Goal: Information Seeking & Learning: Learn about a topic

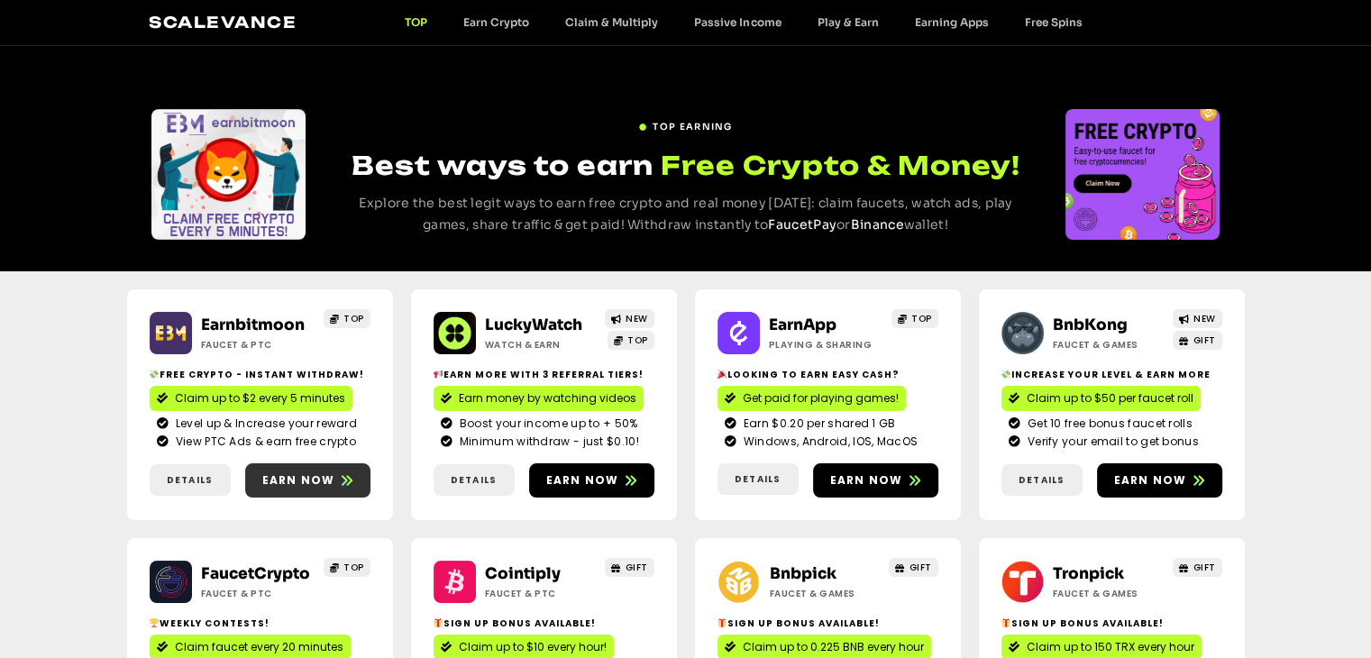
click at [252, 329] on link "Earnbitmoon" at bounding box center [253, 324] width 104 height 19
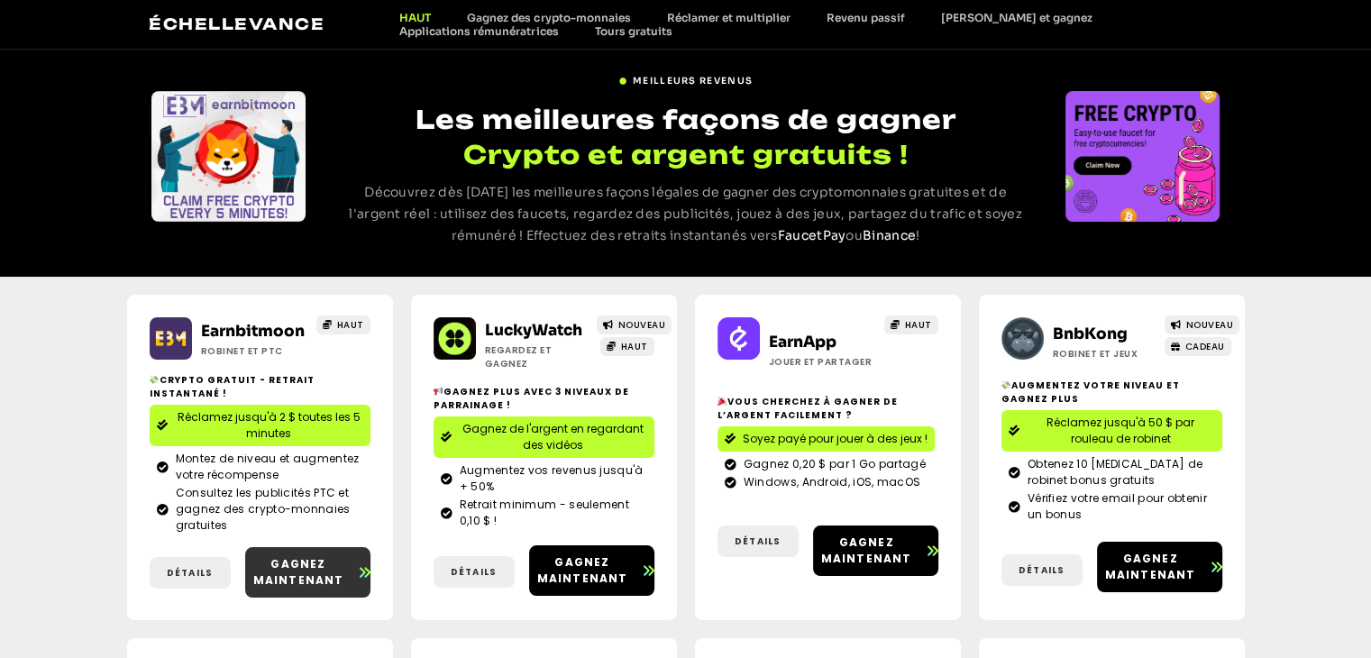
scroll to position [90, 0]
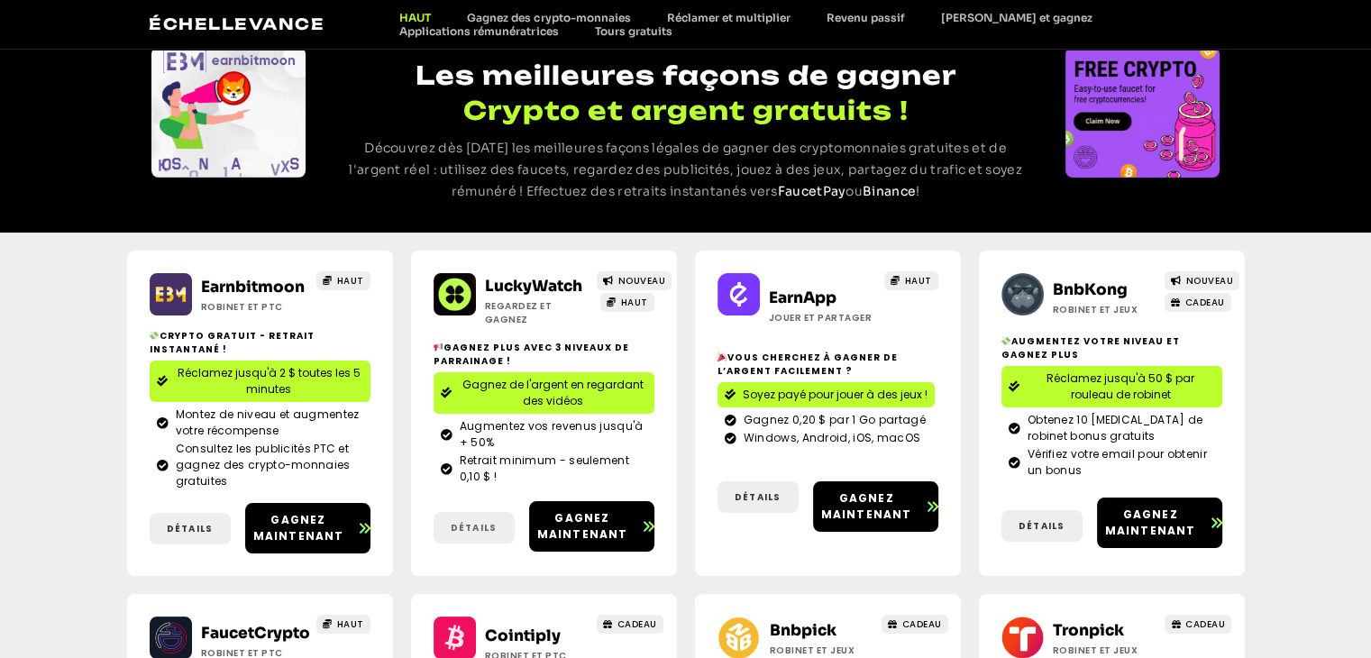
click at [479, 516] on link "Détails" at bounding box center [473, 528] width 81 height 32
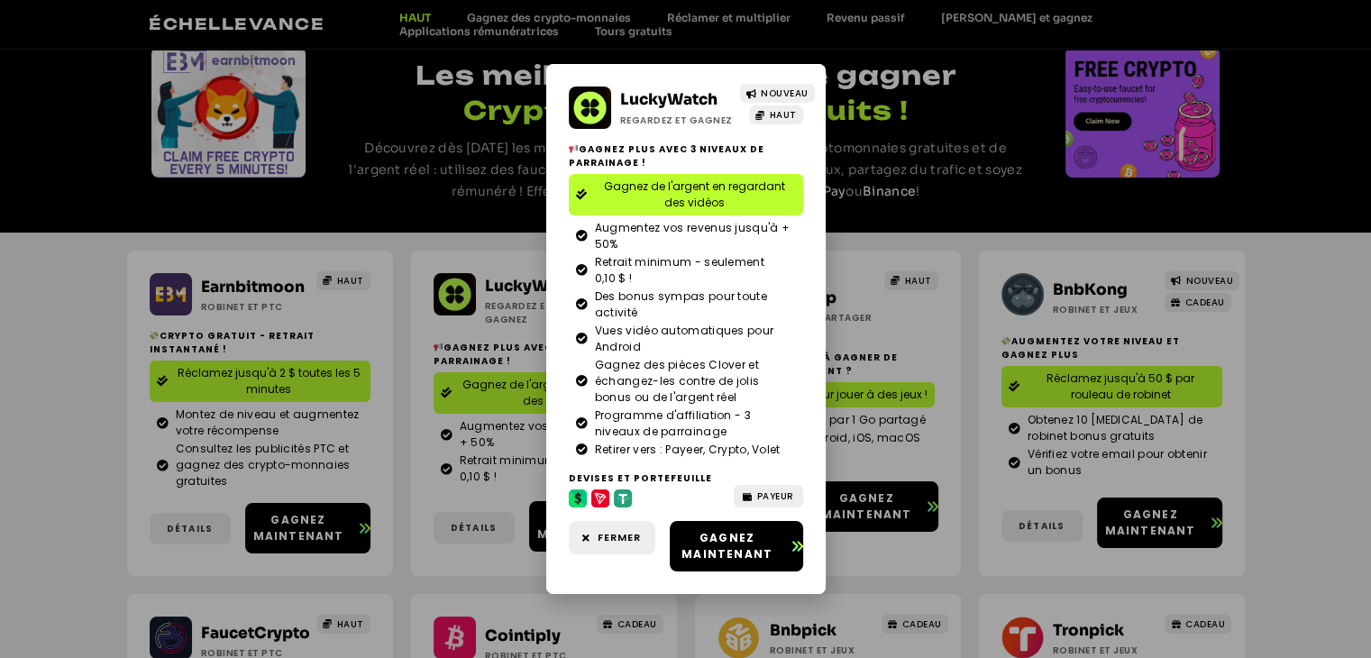
click at [452, 419] on div "LuckyWatch Regardez et gagnez NOUVEAU HAUT Gagnez plus avec 3 niveaux de parrai…" at bounding box center [685, 329] width 1371 height 658
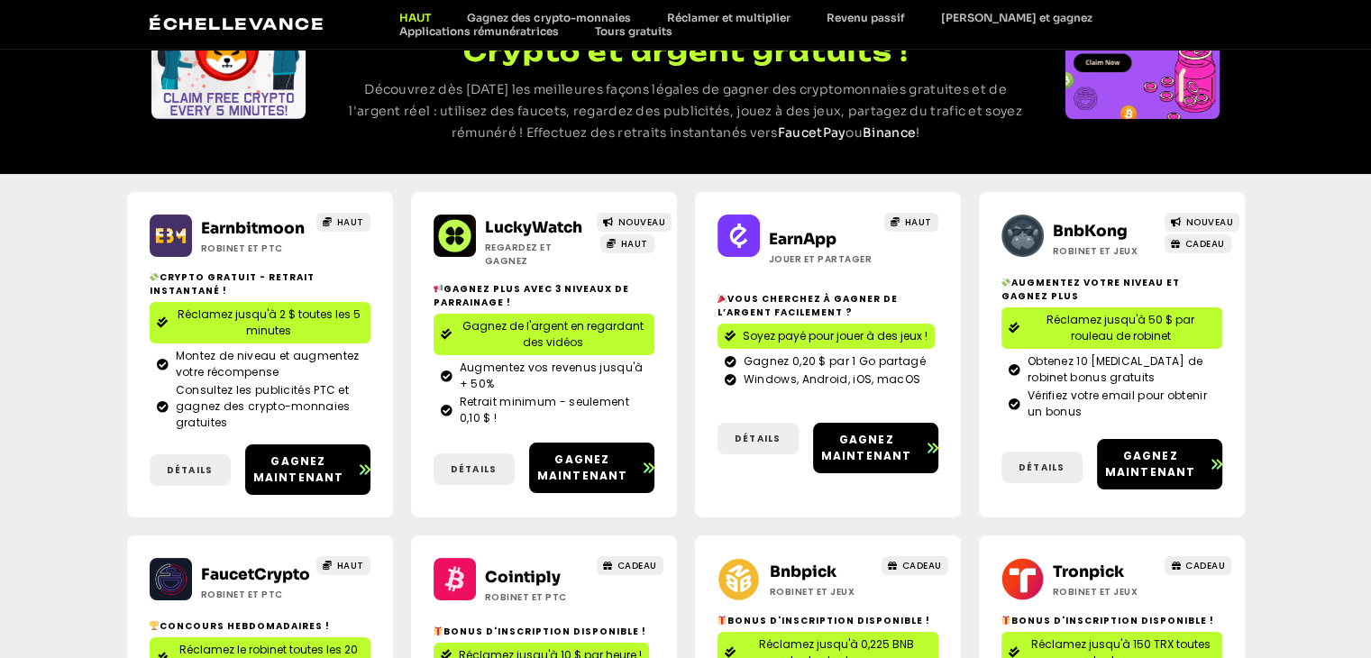
scroll to position [180, 0]
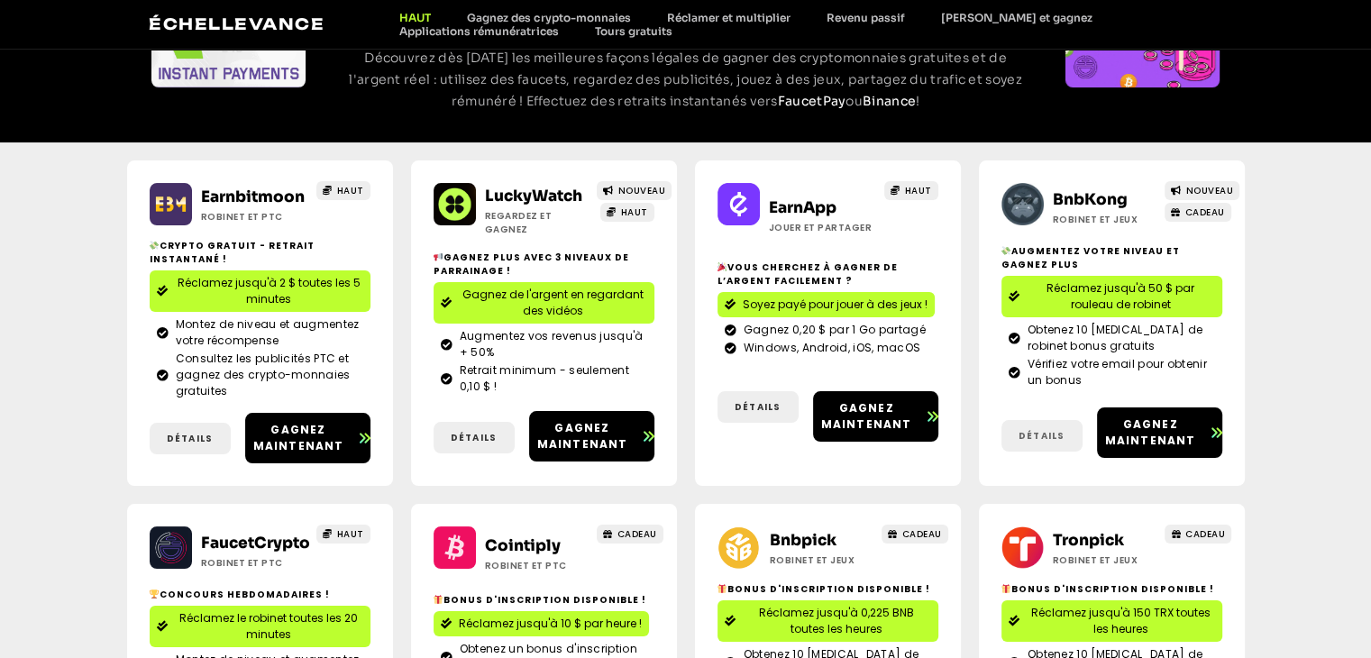
click at [1038, 436] on font "Détails" at bounding box center [1041, 436] width 46 height 14
click at [1041, 431] on font "Détails" at bounding box center [1041, 436] width 46 height 14
click at [1047, 433] on font "Détails" at bounding box center [1041, 436] width 46 height 14
click at [760, 401] on font "Détails" at bounding box center [757, 407] width 46 height 14
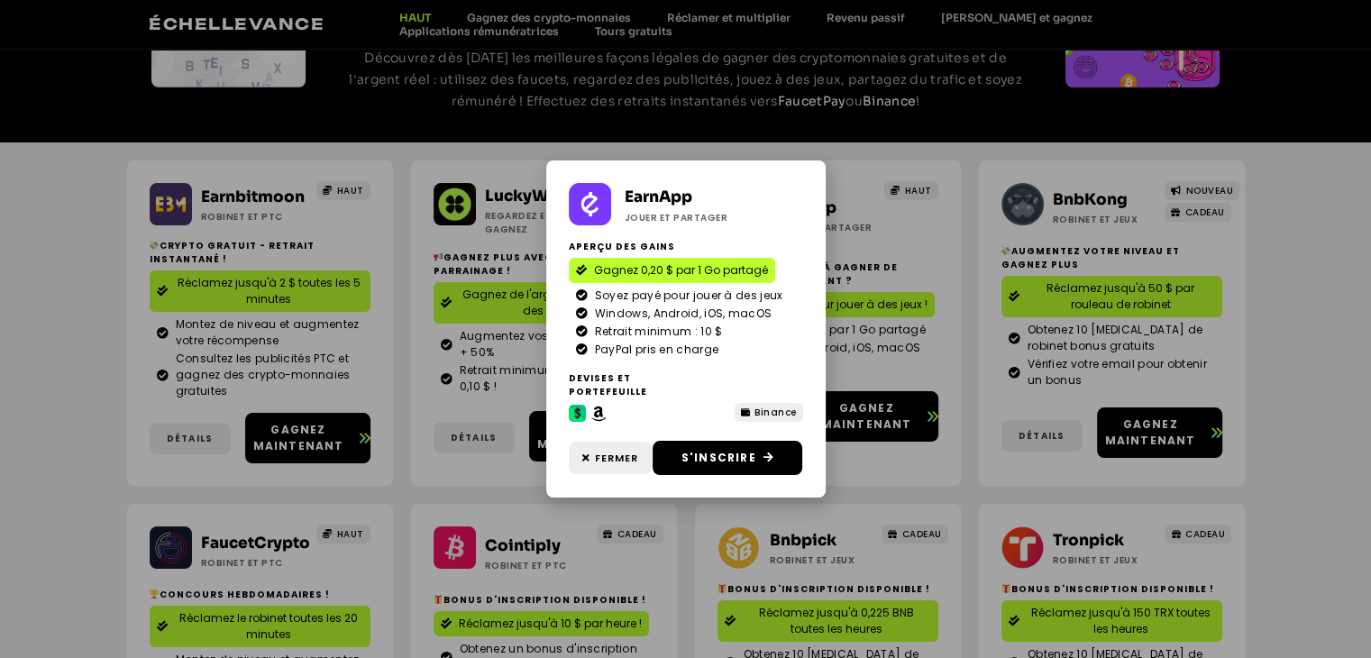
click at [898, 368] on div "EarnApp Jouer et partager Aperçu des gains Gagnez 0,20 $ par 1 Go partagé Soyez…" at bounding box center [685, 329] width 1371 height 658
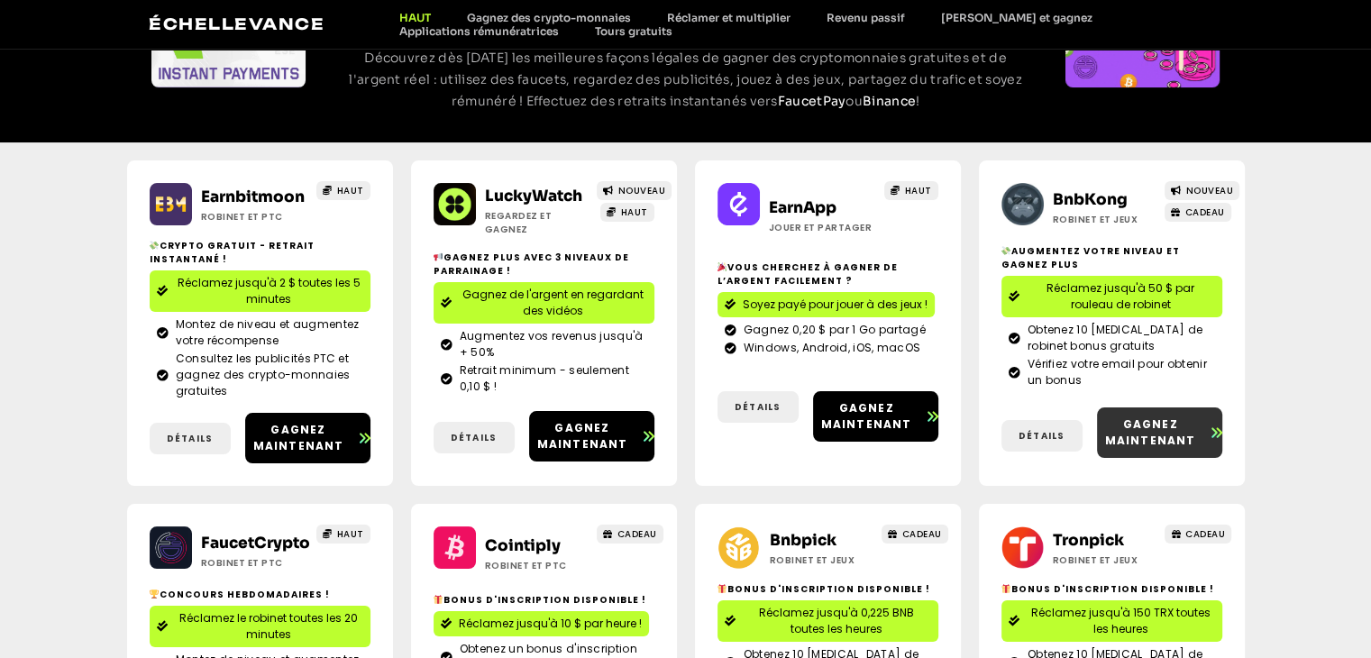
click at [1134, 422] on font "Gagnez maintenant" at bounding box center [1150, 432] width 91 height 32
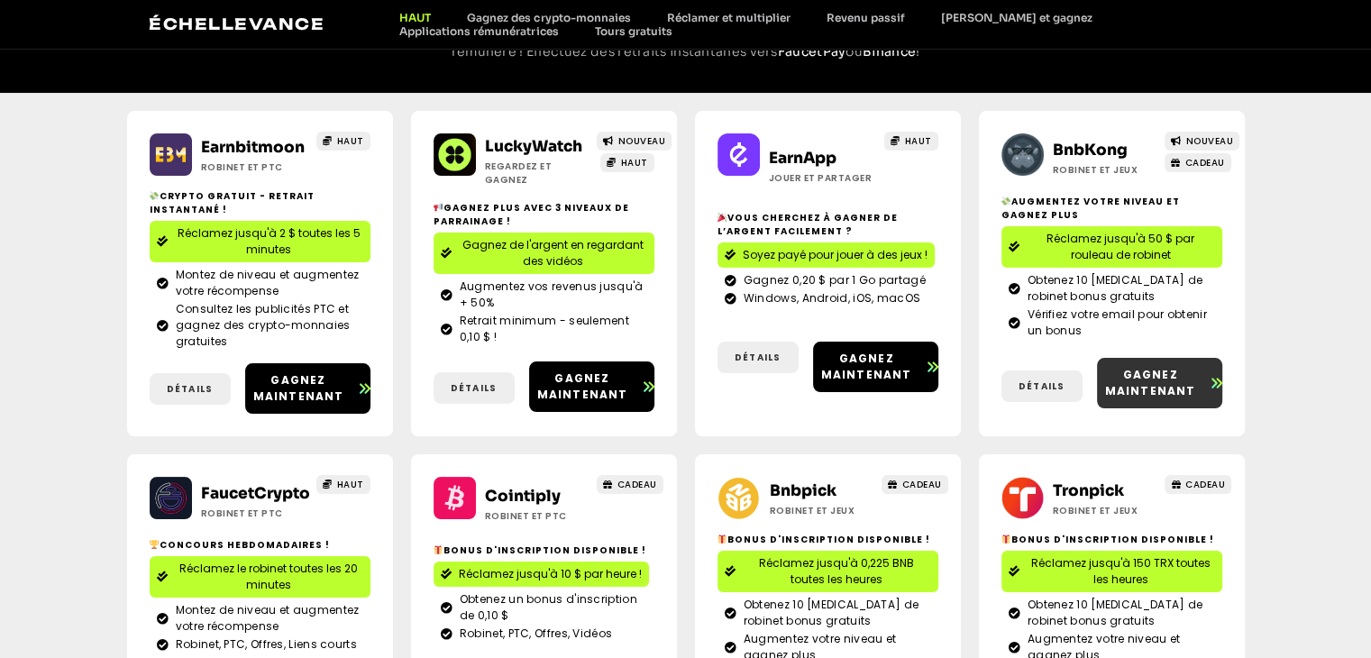
scroll to position [90, 0]
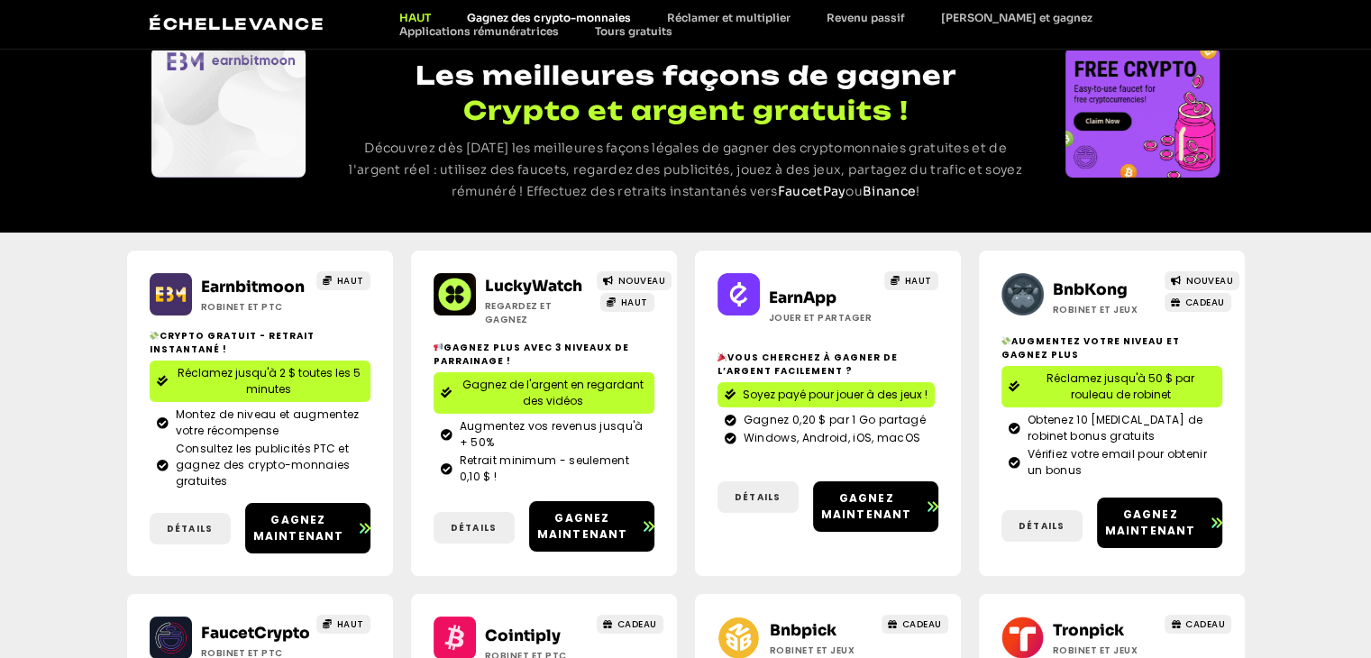
click at [578, 17] on font "Gagnez des crypto-monnaies" at bounding box center [548, 18] width 163 height 14
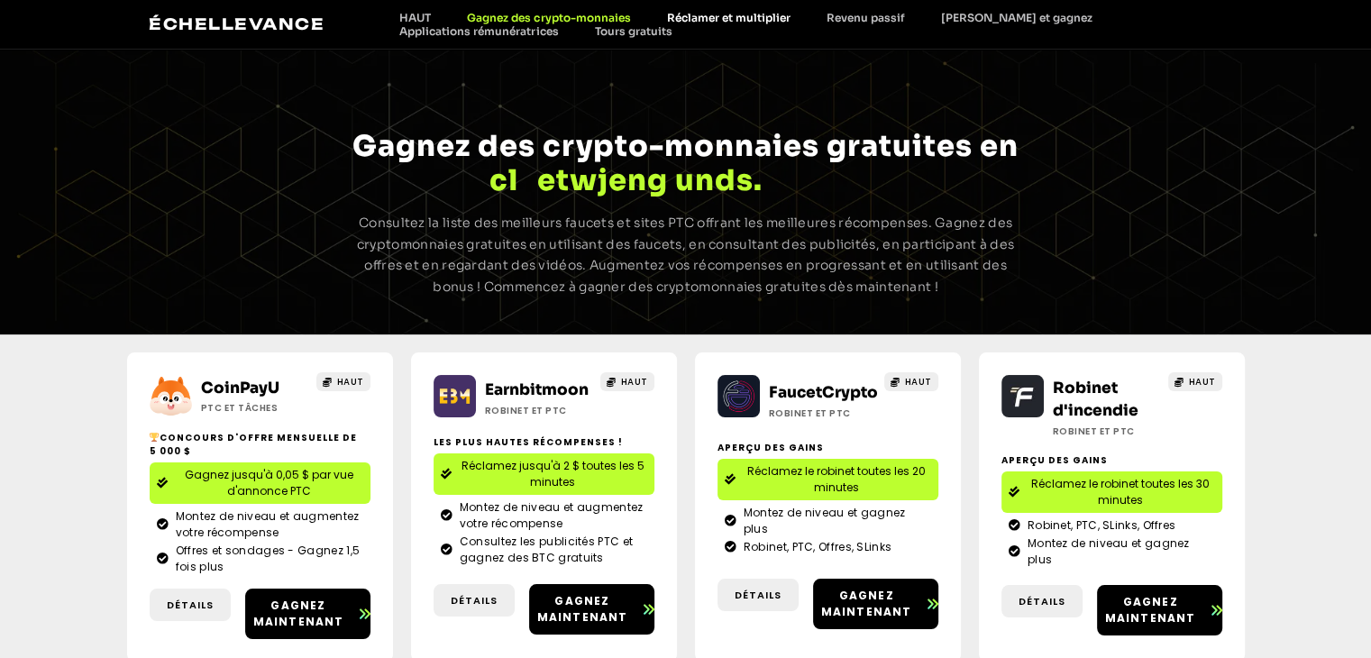
click at [745, 16] on font "Réclamer et multiplier" at bounding box center [727, 18] width 123 height 14
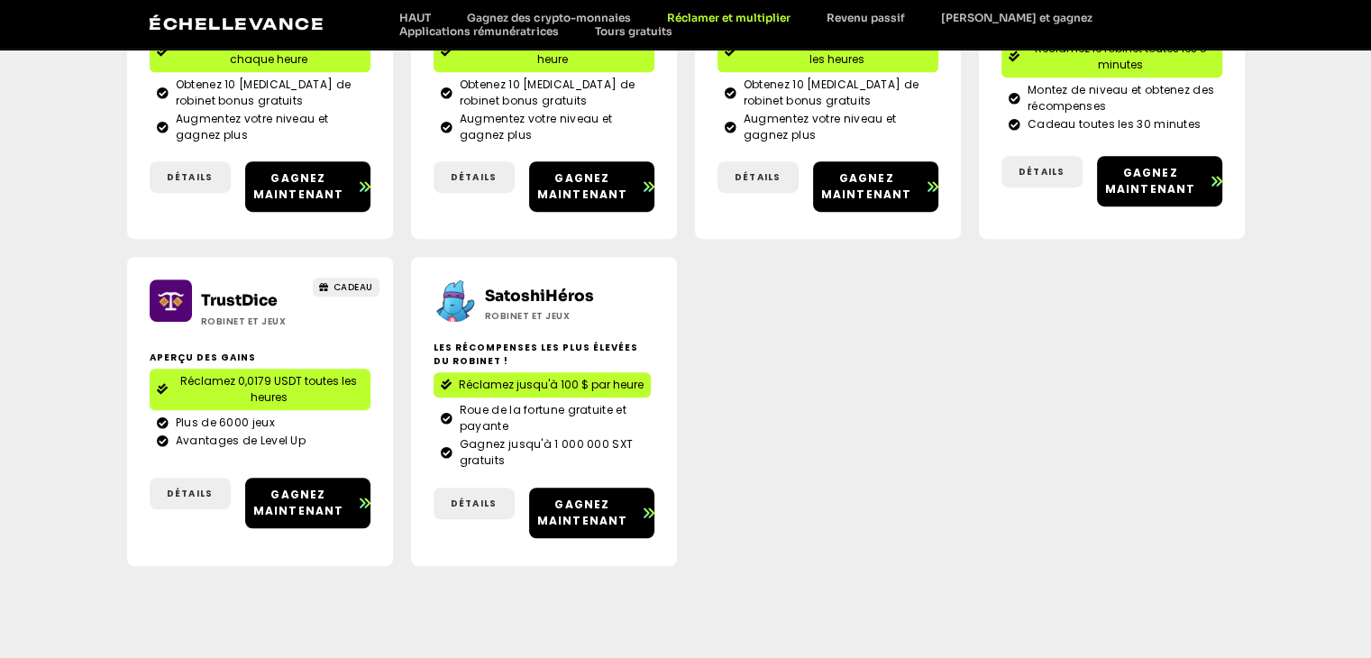
scroll to position [1085, 0]
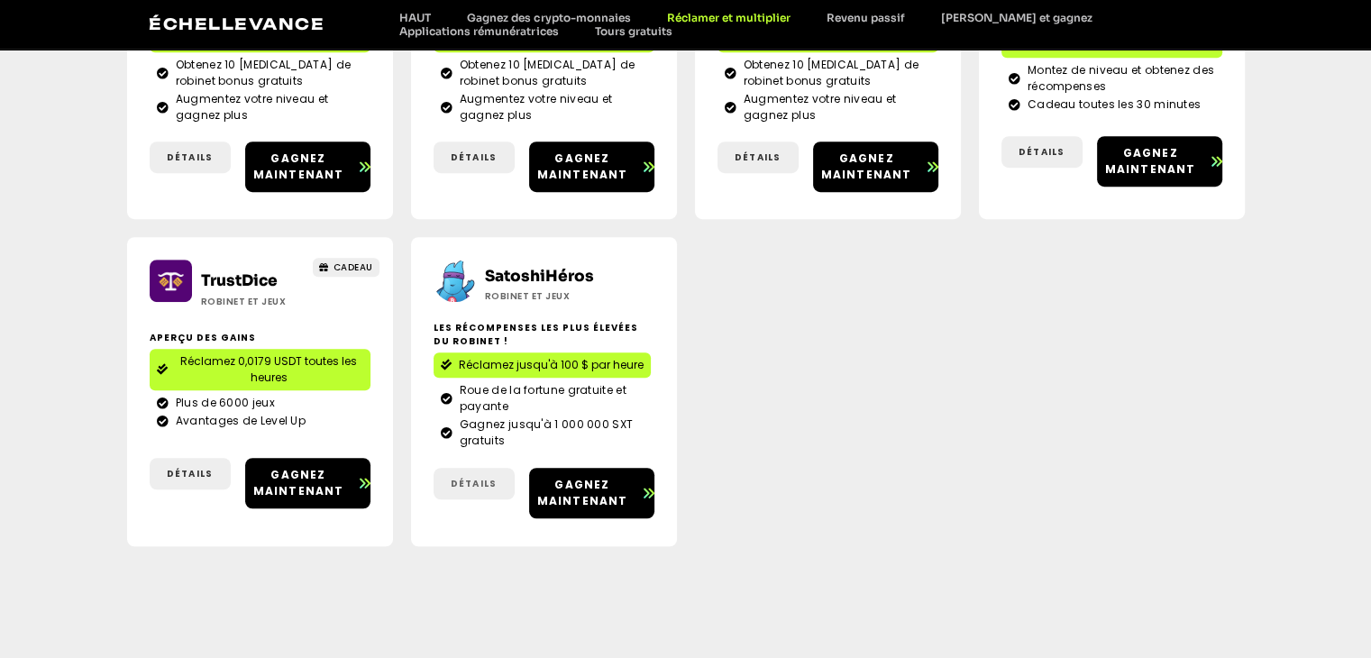
click at [473, 479] on font "Détails" at bounding box center [474, 484] width 46 height 14
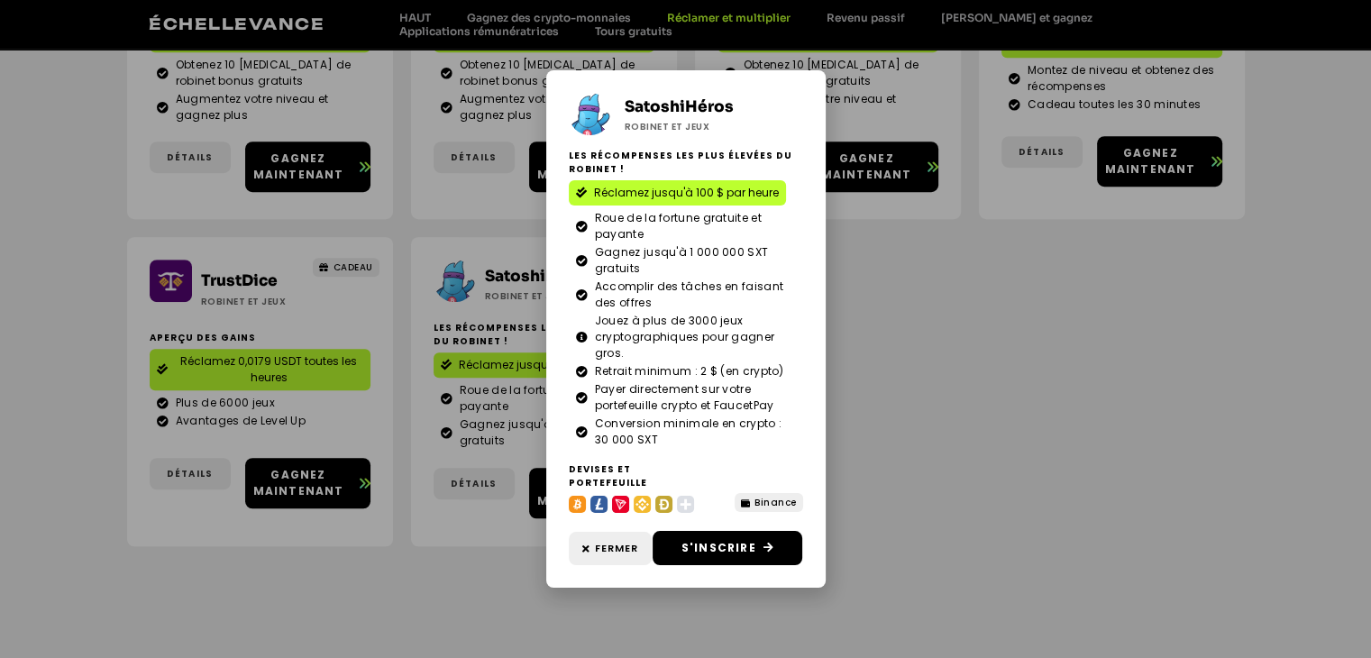
click at [884, 349] on div "SatoshiHéros Robinet et jeux Les récompenses les plus élevées du robinet ! Récl…" at bounding box center [685, 329] width 1371 height 658
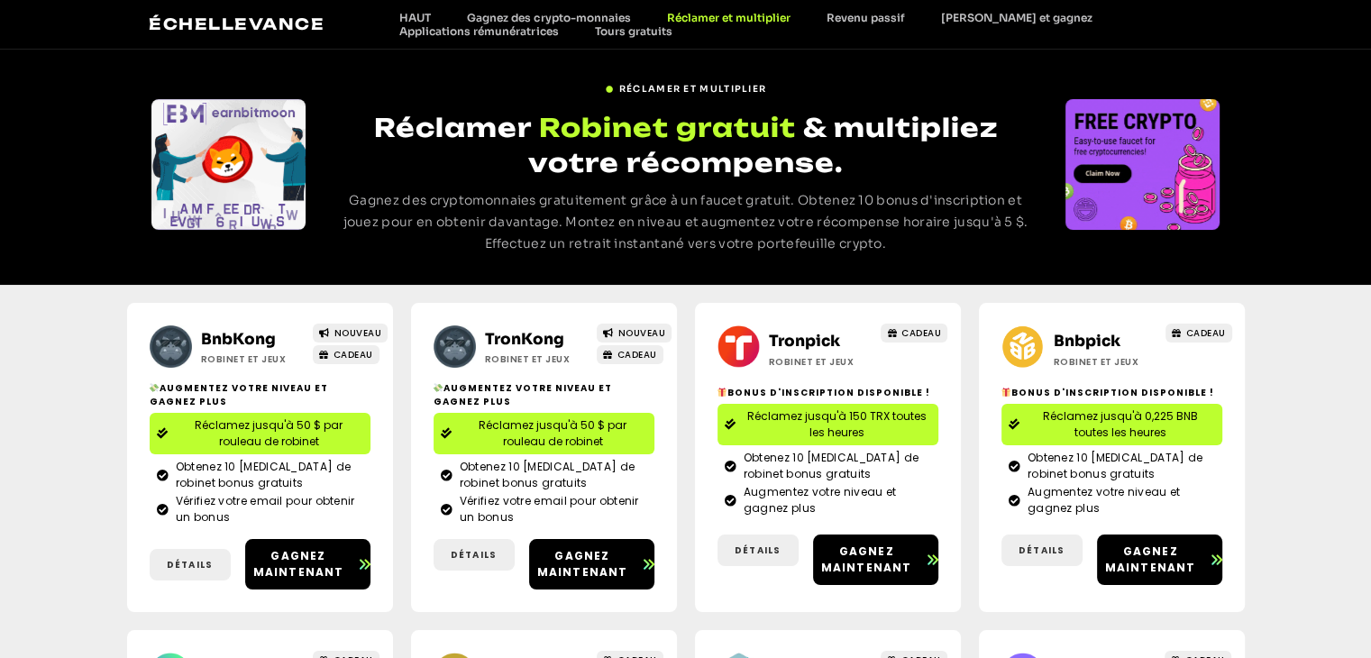
scroll to position [0, 0]
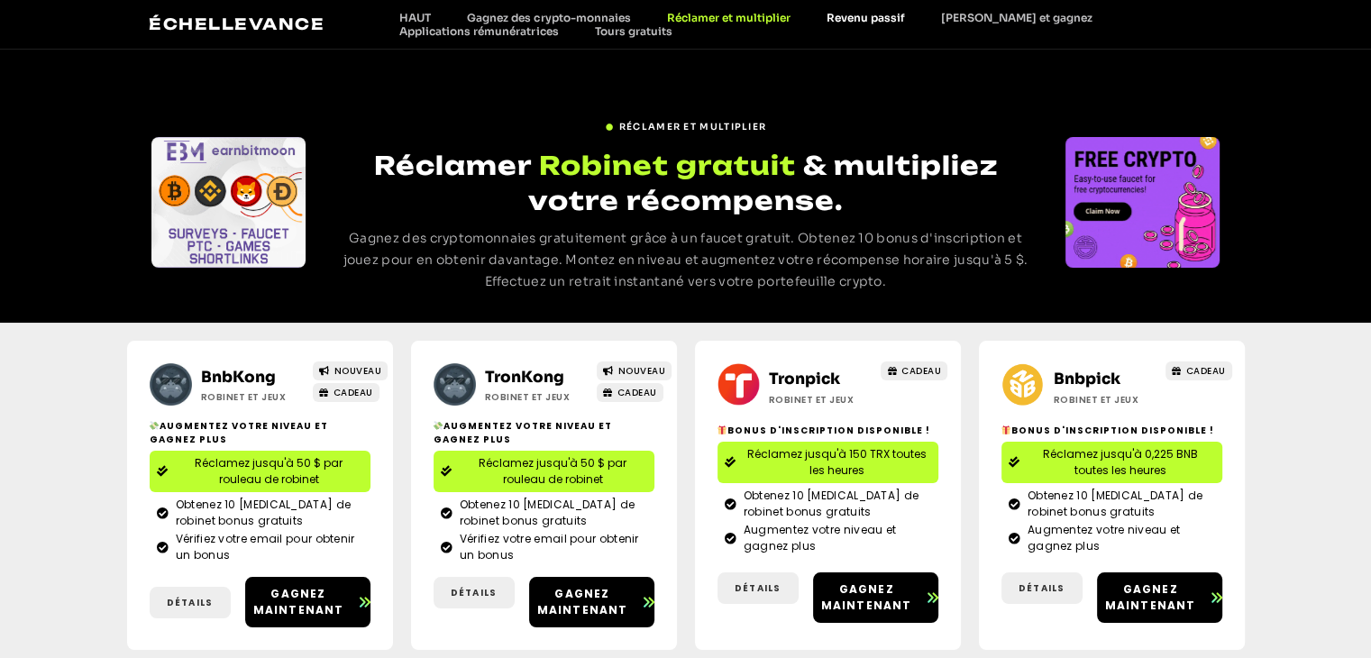
click at [870, 14] on font "Revenu passif" at bounding box center [865, 18] width 78 height 14
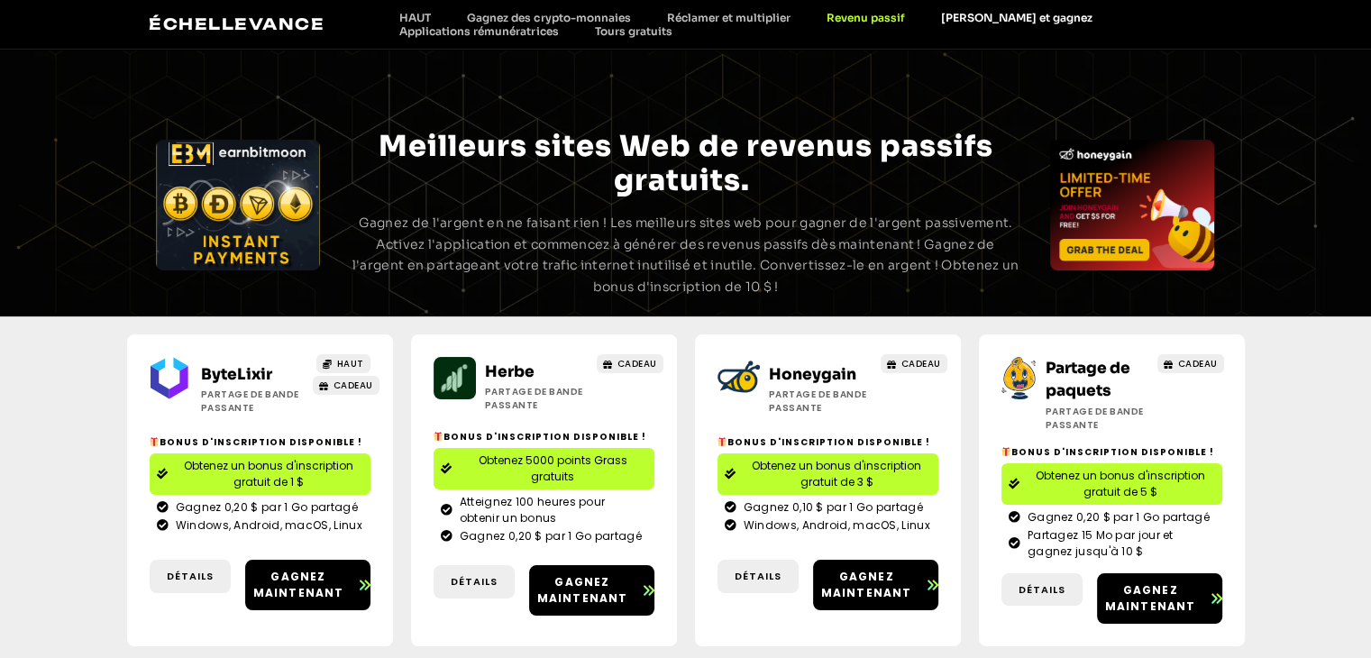
click at [966, 12] on font "[PERSON_NAME] et gagnez" at bounding box center [1015, 18] width 151 height 14
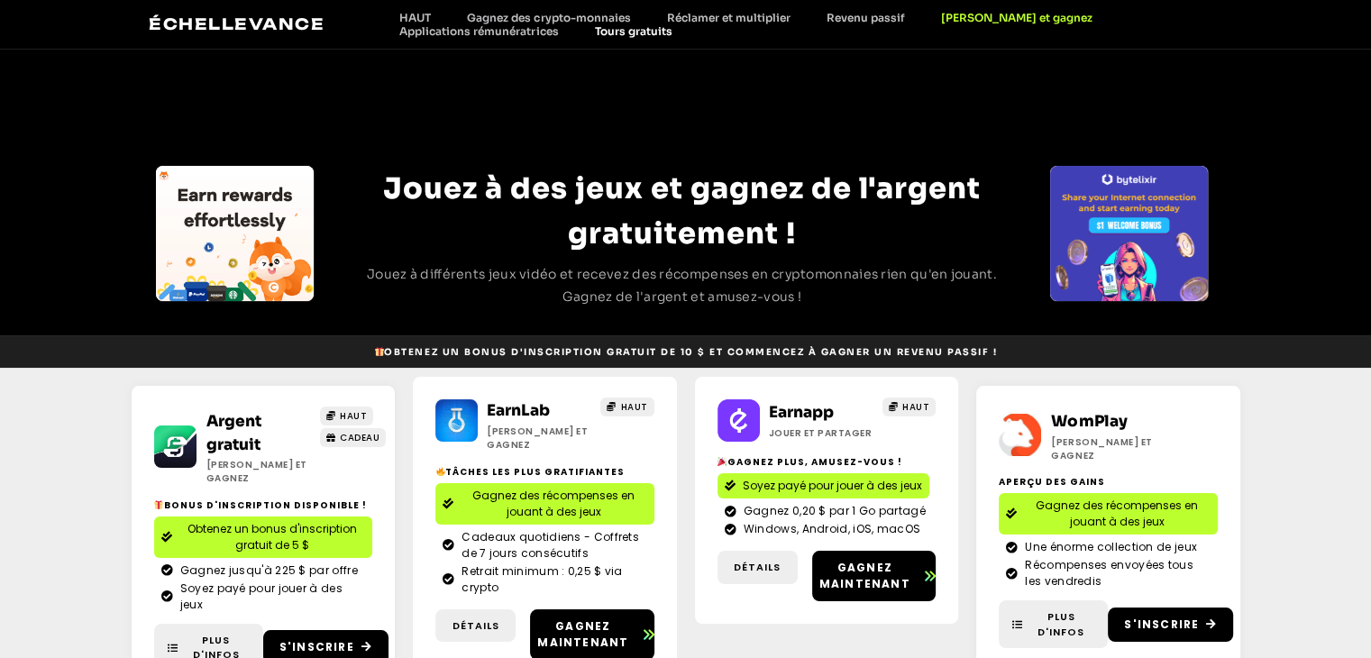
click at [651, 32] on font "Tours gratuits" at bounding box center [633, 31] width 78 height 14
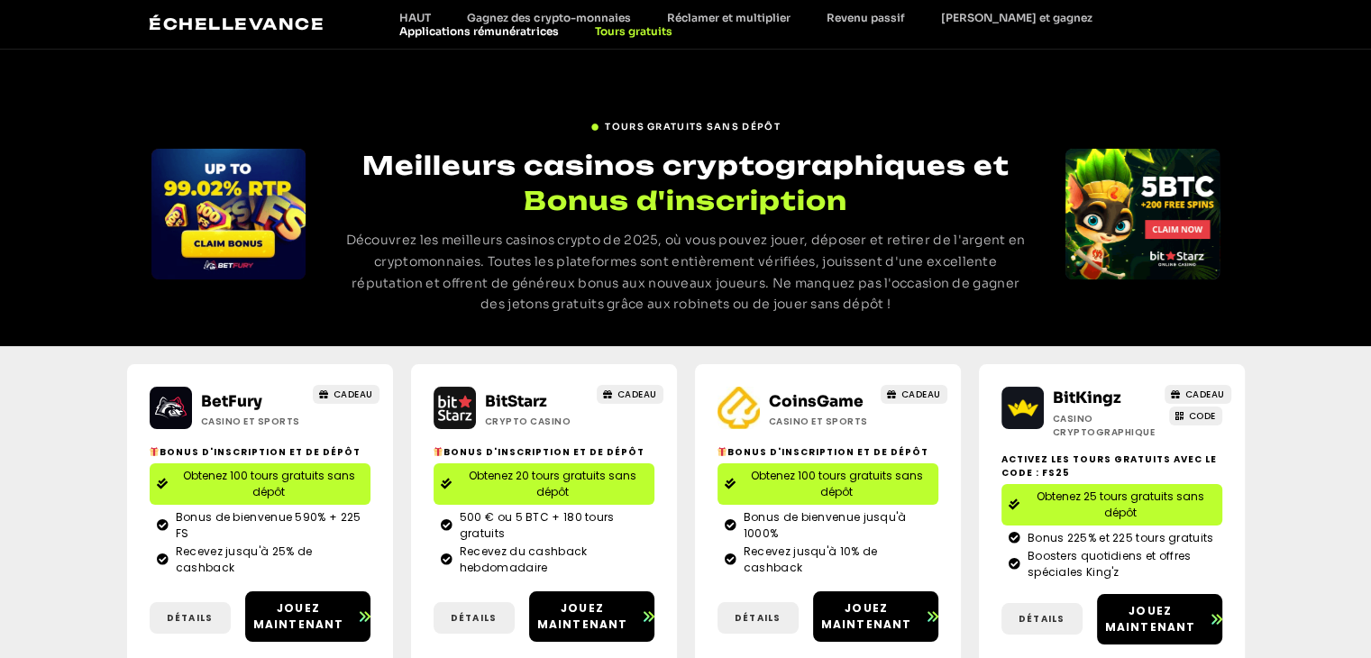
click at [505, 29] on font "Applications rémunératrices" at bounding box center [478, 31] width 159 height 14
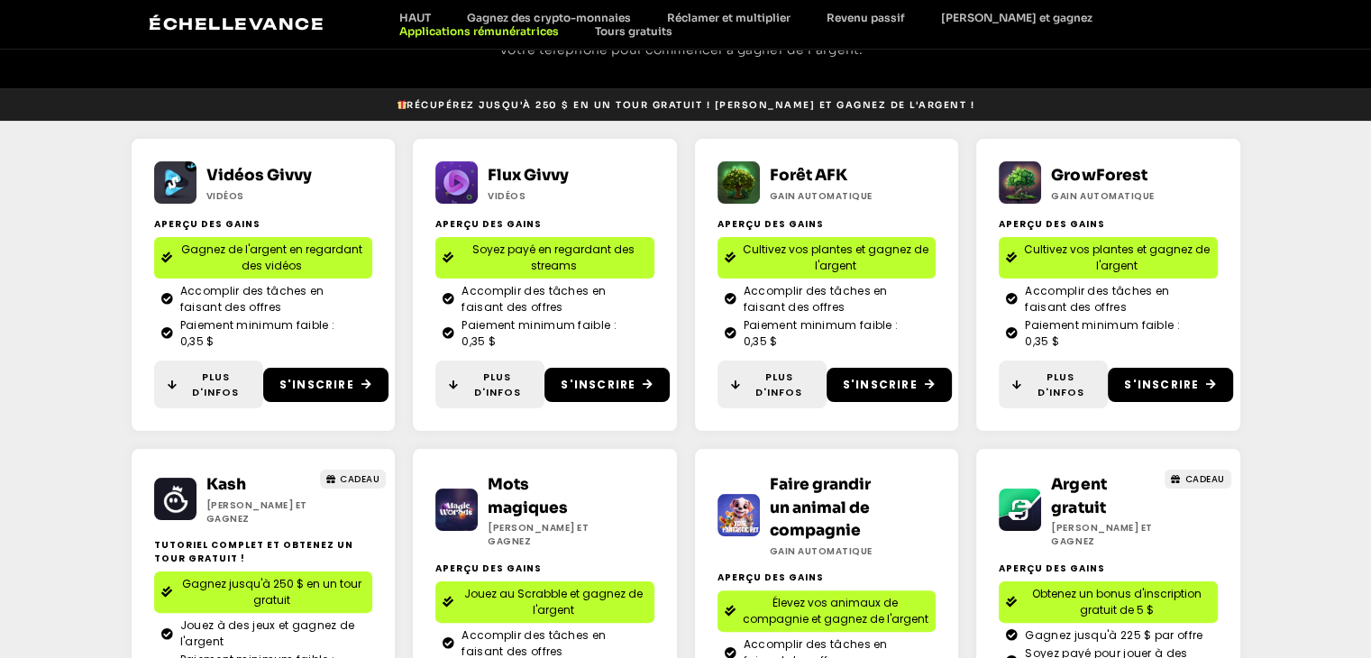
scroll to position [292, 0]
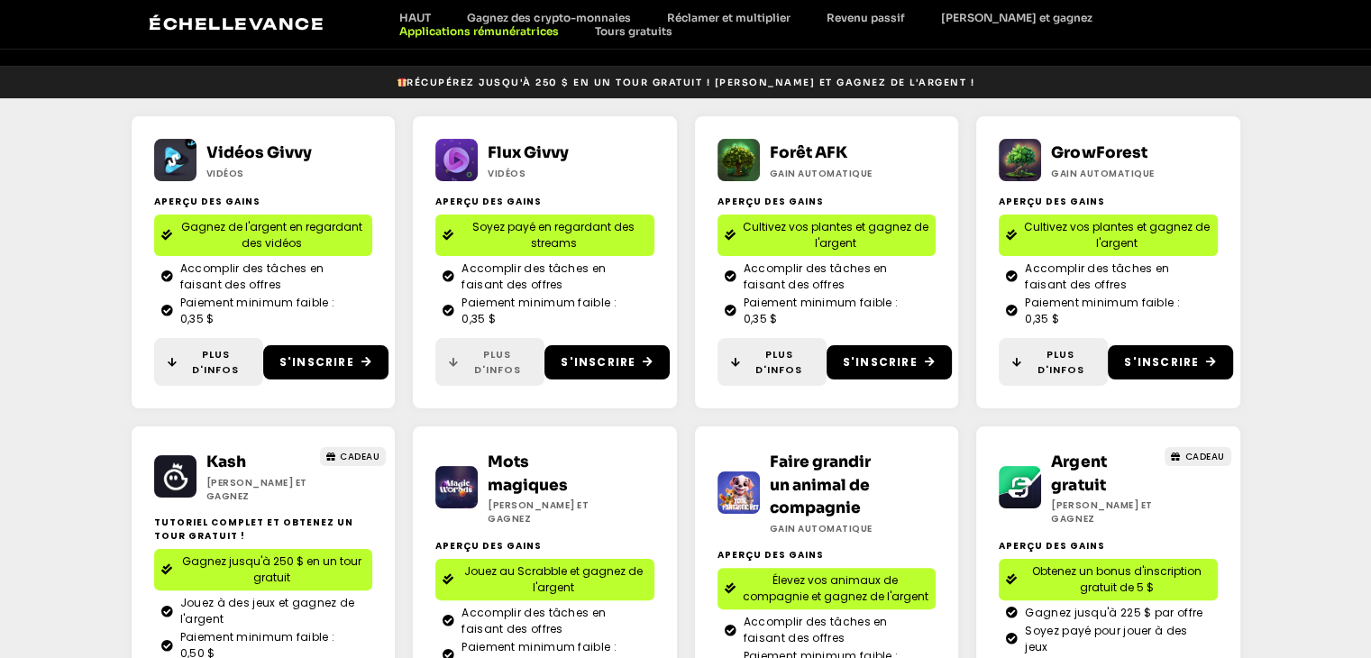
click at [481, 362] on span "Plus d'infos" at bounding box center [497, 362] width 68 height 30
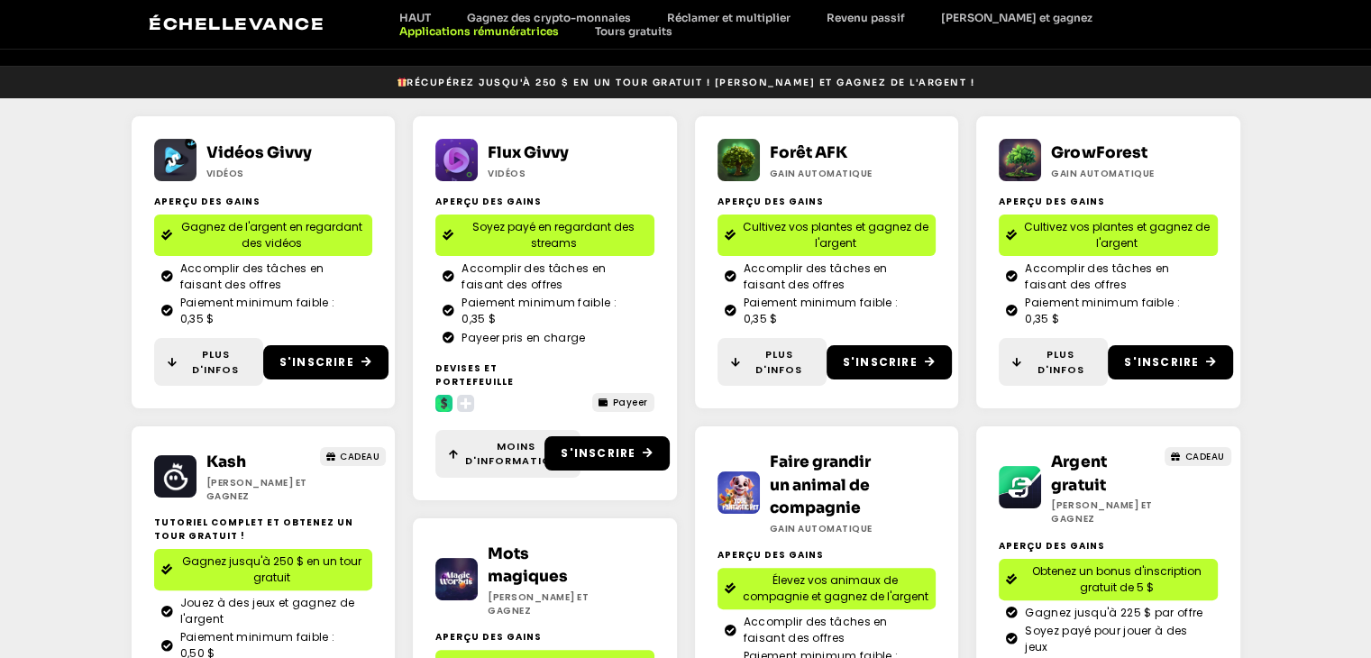
click at [443, 406] on icon at bounding box center [444, 403] width 6 height 12
click at [488, 454] on span "Moins d'informations" at bounding box center [516, 454] width 102 height 30
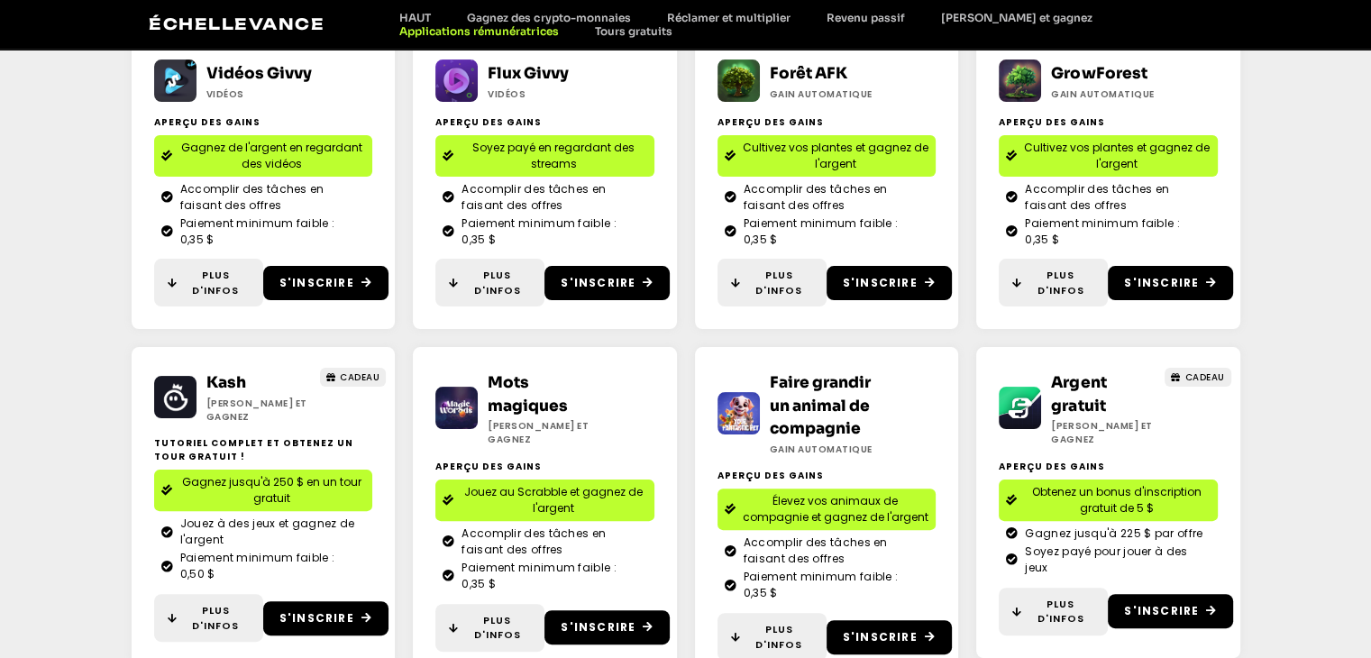
scroll to position [562, 0]
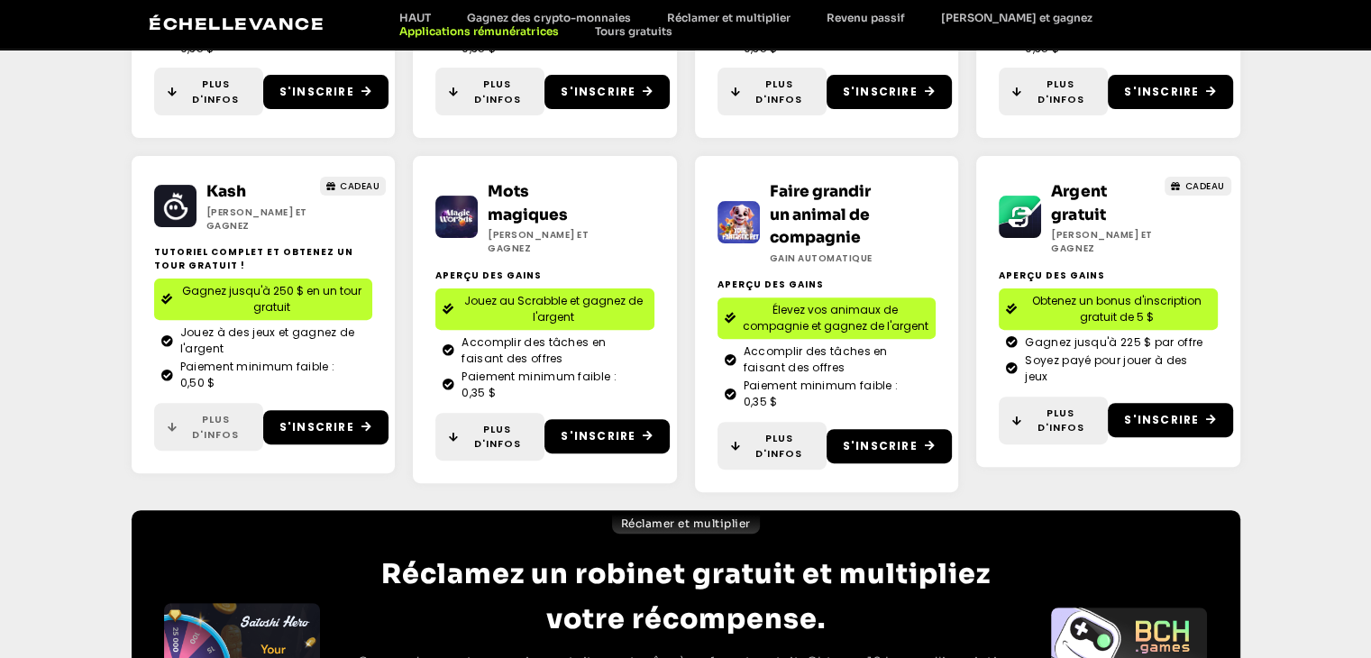
click at [204, 422] on font "Plus d'infos" at bounding box center [215, 427] width 47 height 30
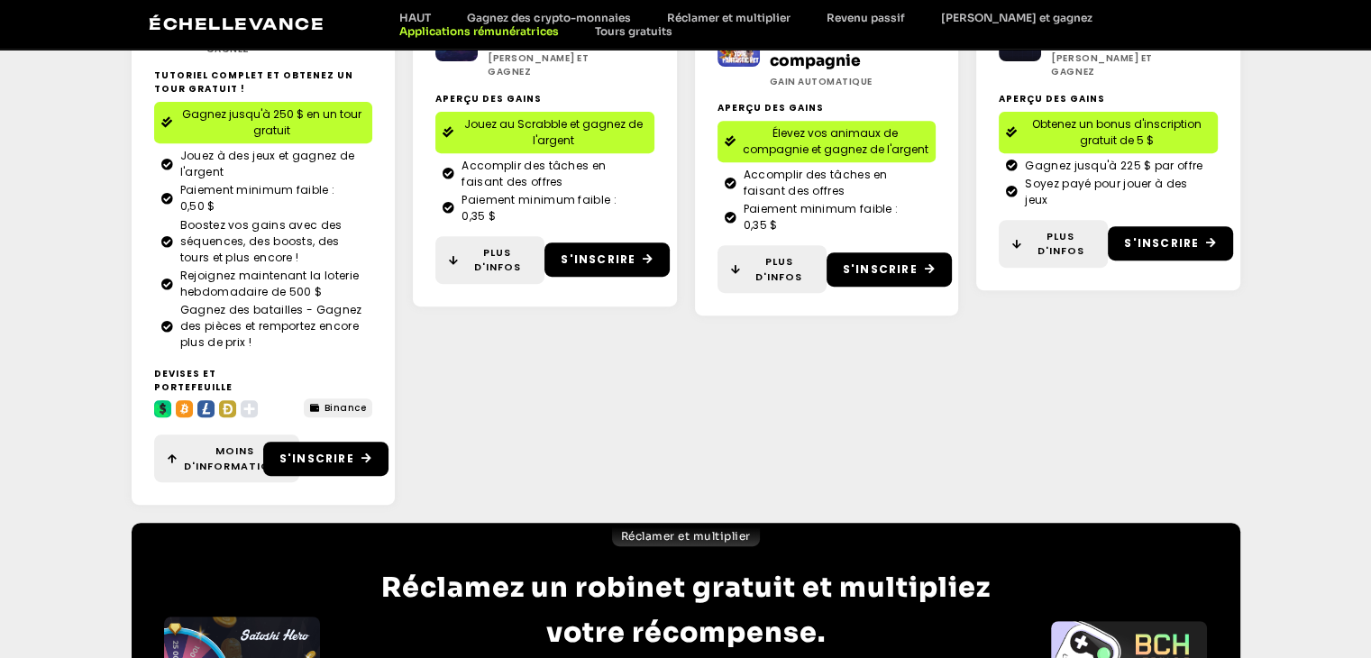
scroll to position [743, 0]
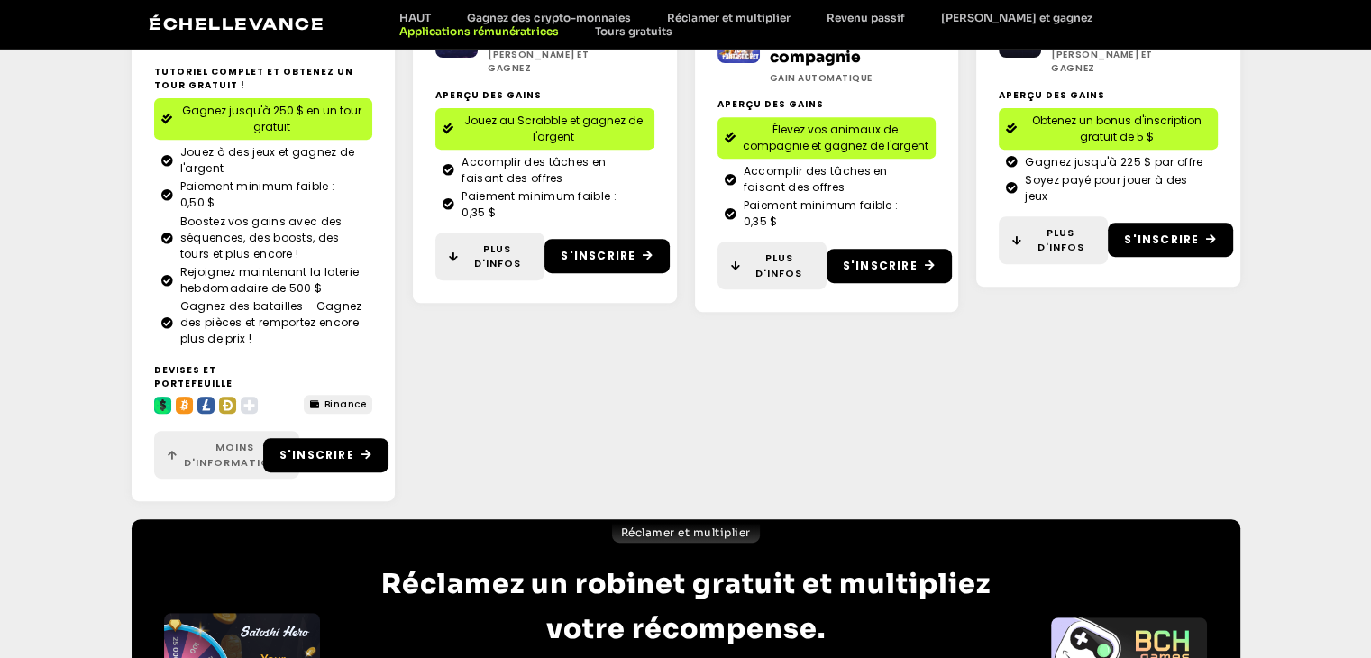
click at [216, 444] on span "Moins d'informations" at bounding box center [235, 455] width 102 height 30
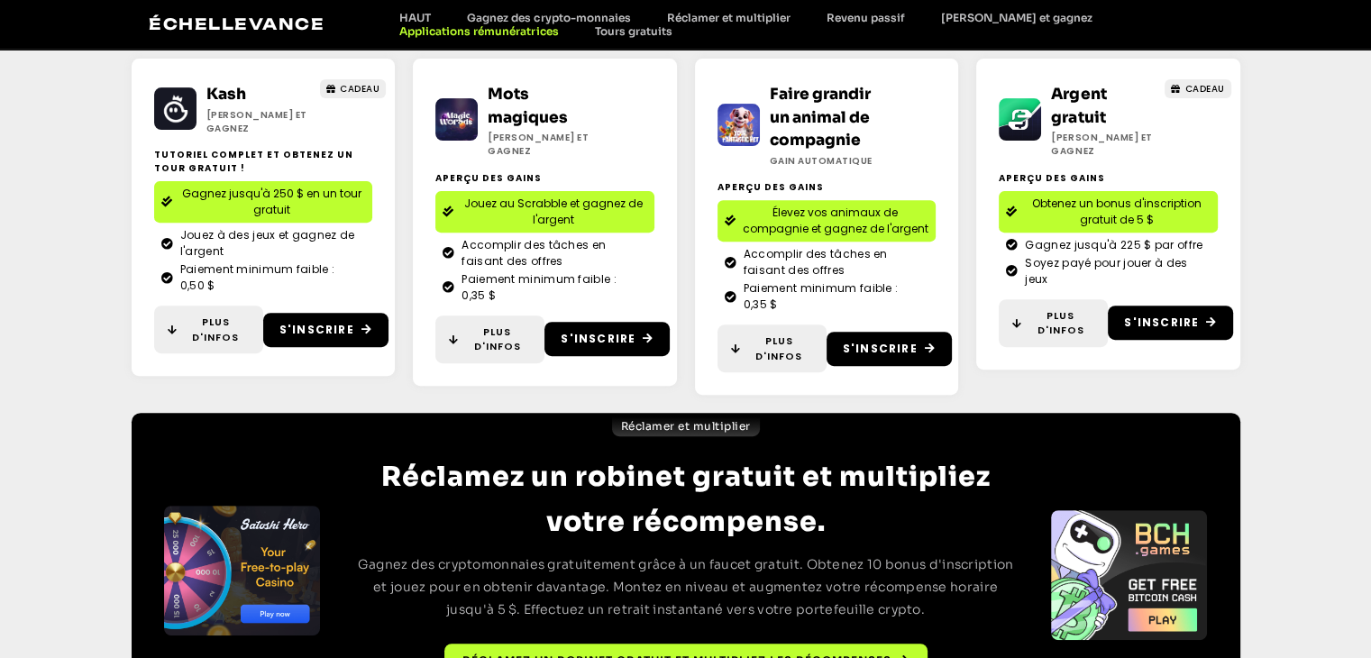
scroll to position [562, 0]
